Goal: Task Accomplishment & Management: Manage account settings

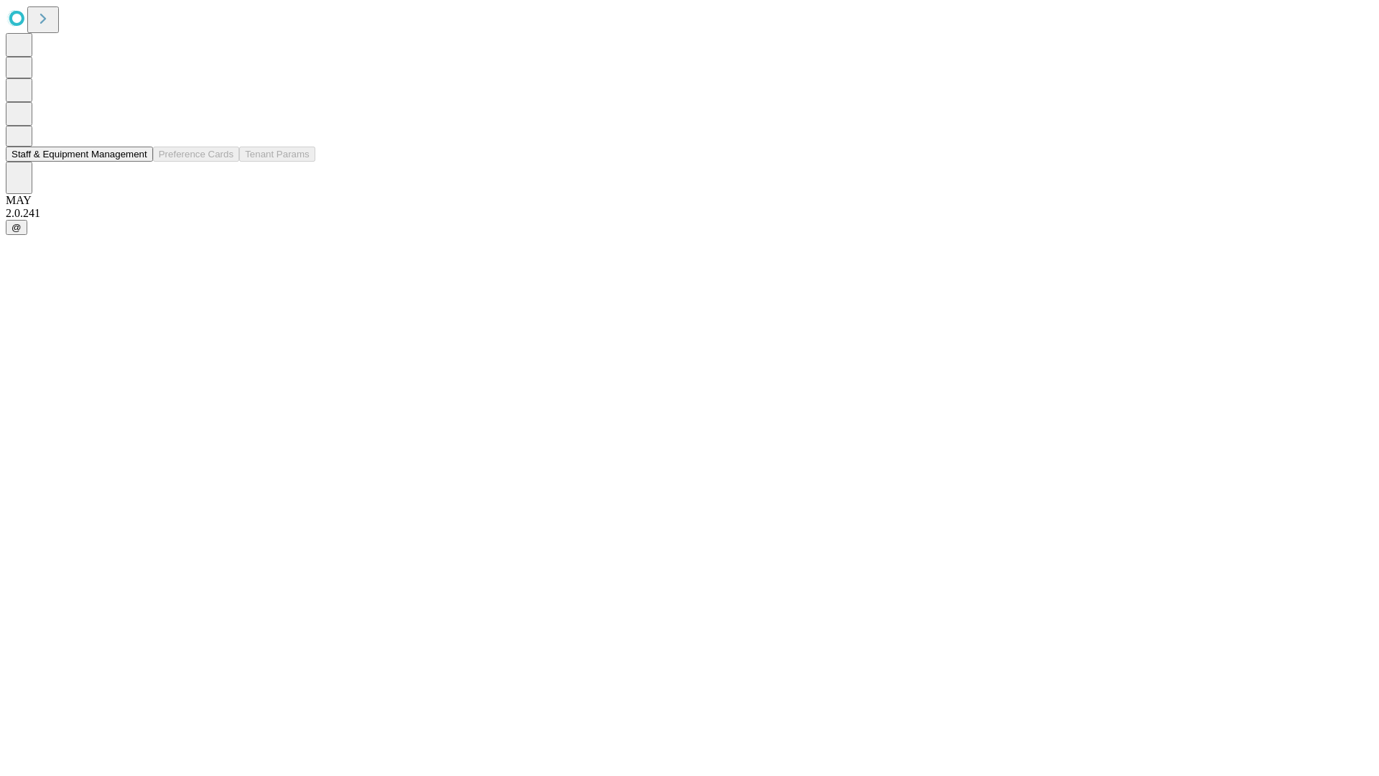
click at [137, 162] on button "Staff & Equipment Management" at bounding box center [79, 154] width 147 height 15
